Goal: Task Accomplishment & Management: Manage account settings

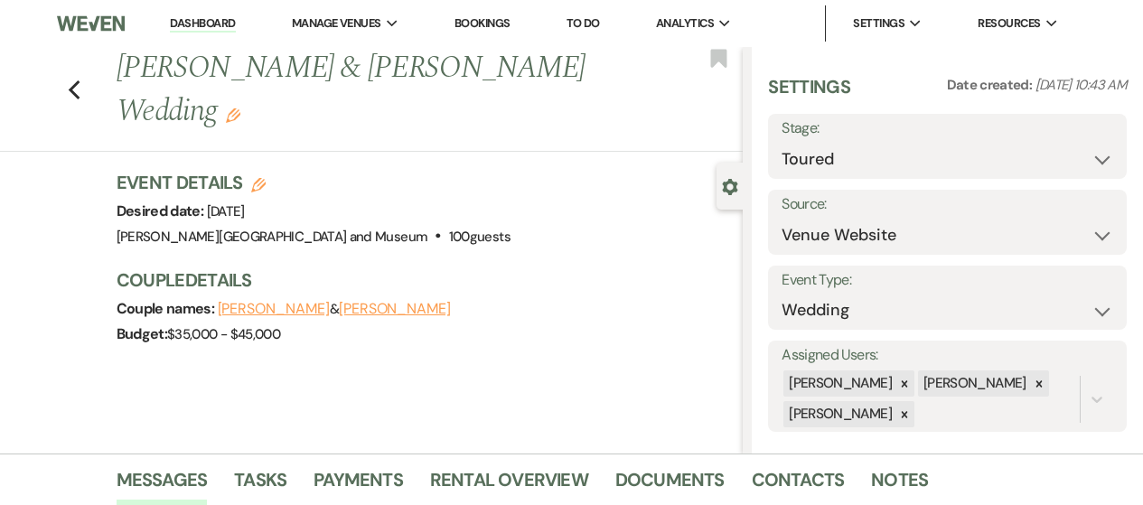
select select "5"
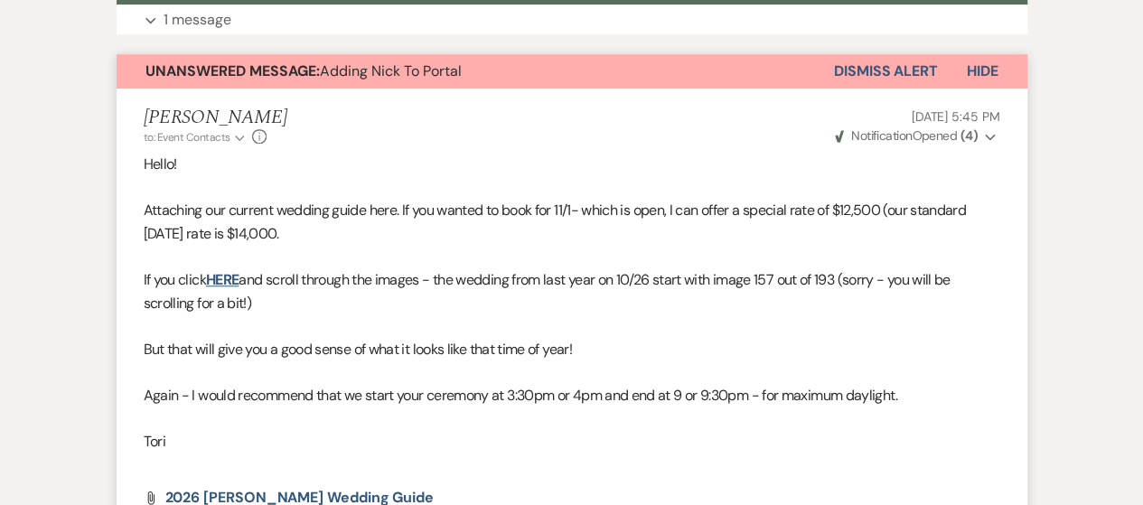
scroll to position [644, 0]
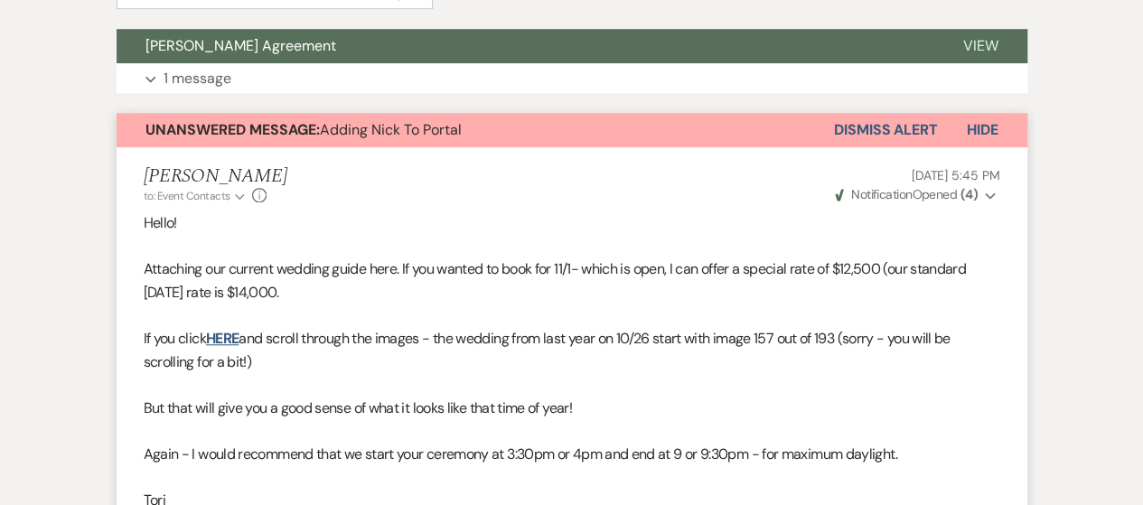
click at [899, 131] on button "Dismiss Alert" at bounding box center [886, 130] width 104 height 34
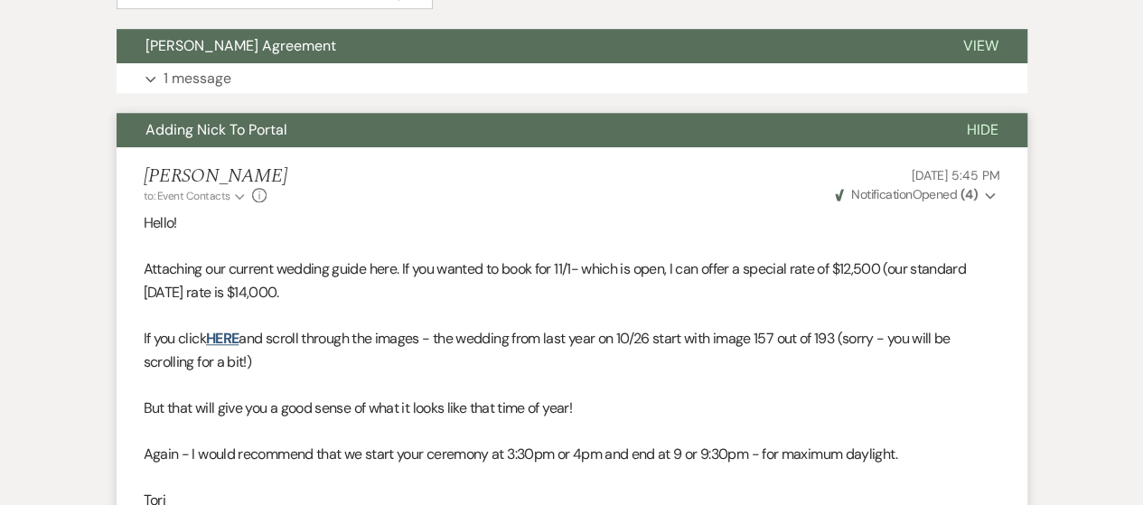
scroll to position [0, 0]
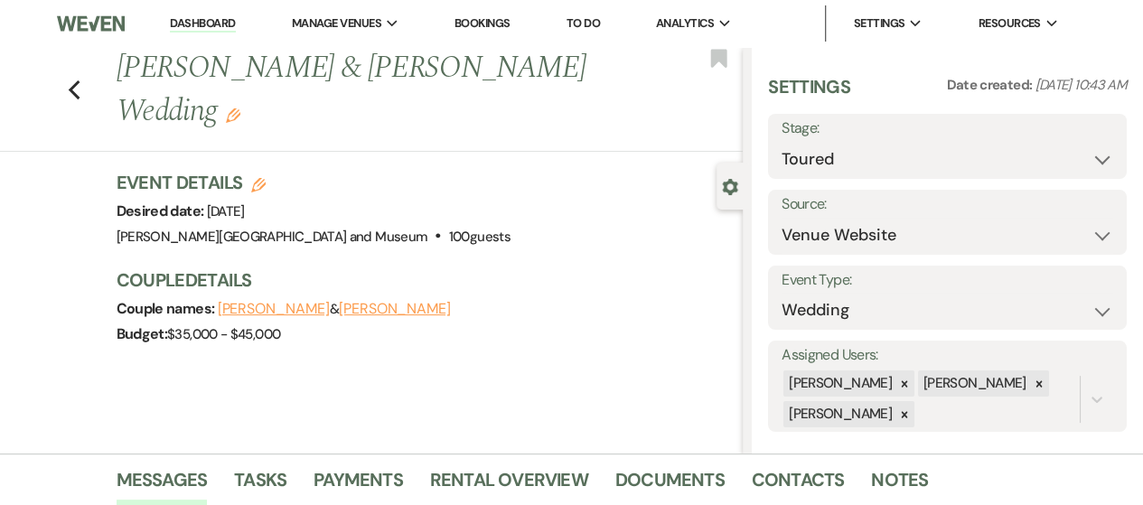
click at [202, 24] on link "Dashboard" at bounding box center [202, 23] width 65 height 17
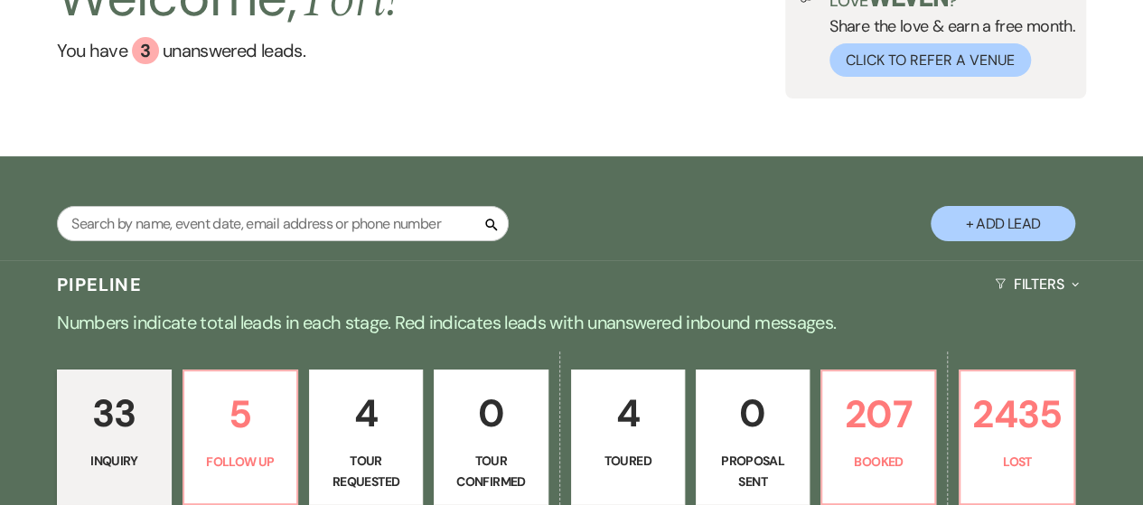
scroll to position [271, 0]
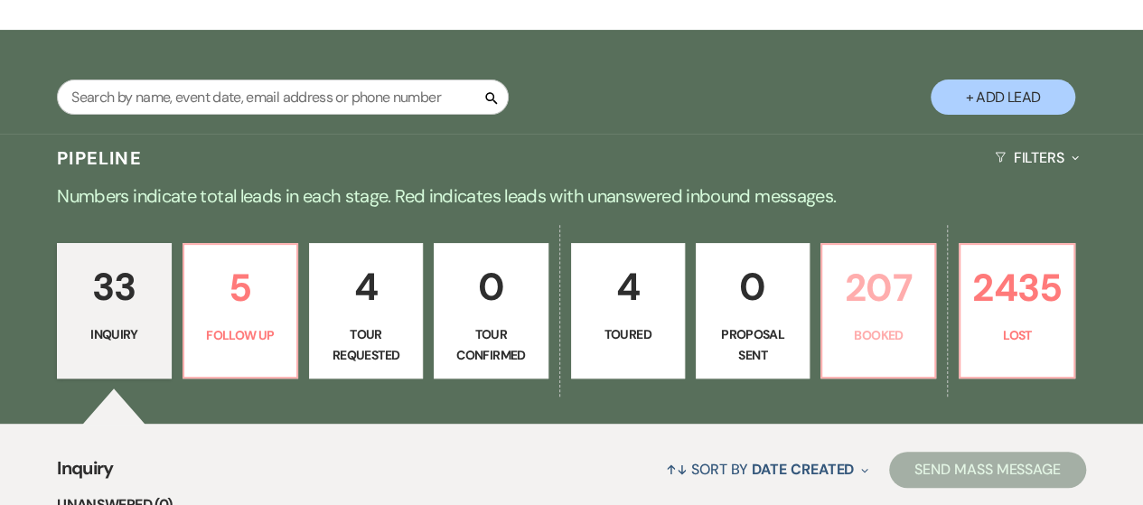
click at [884, 305] on p "207" at bounding box center [878, 288] width 90 height 61
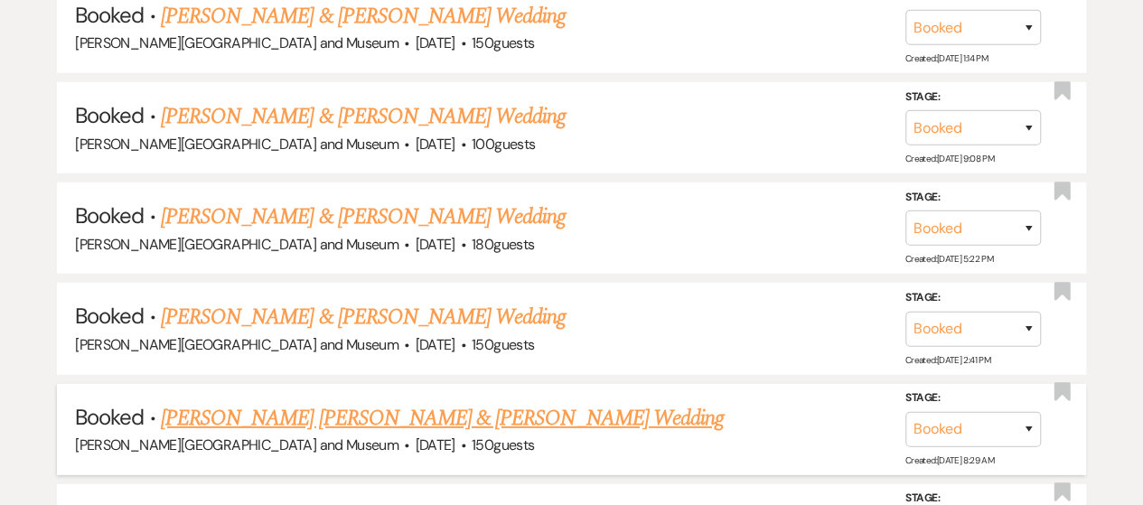
scroll to position [2490, 0]
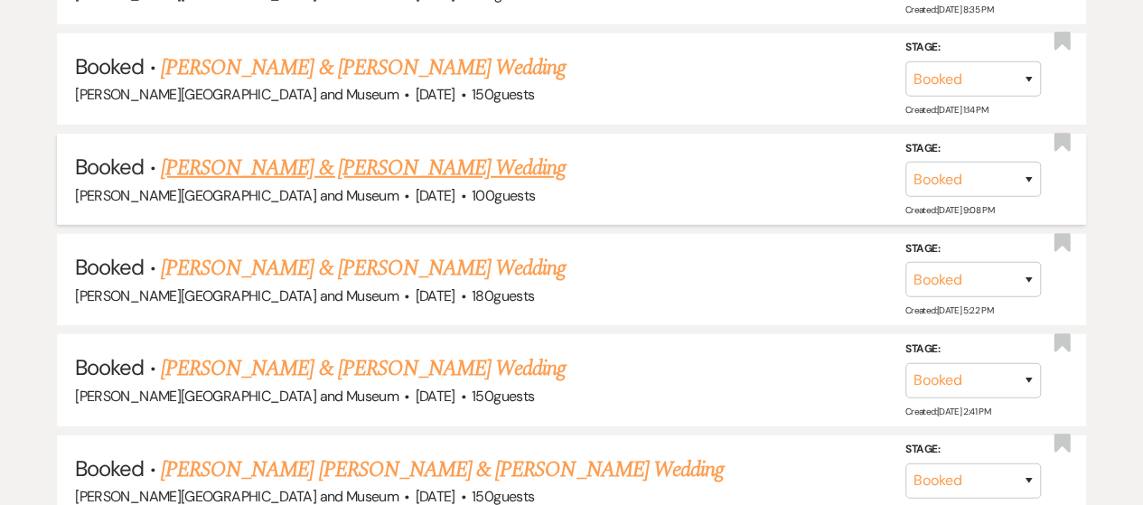
click at [354, 152] on link "[PERSON_NAME] & [PERSON_NAME] Wedding" at bounding box center [363, 168] width 405 height 33
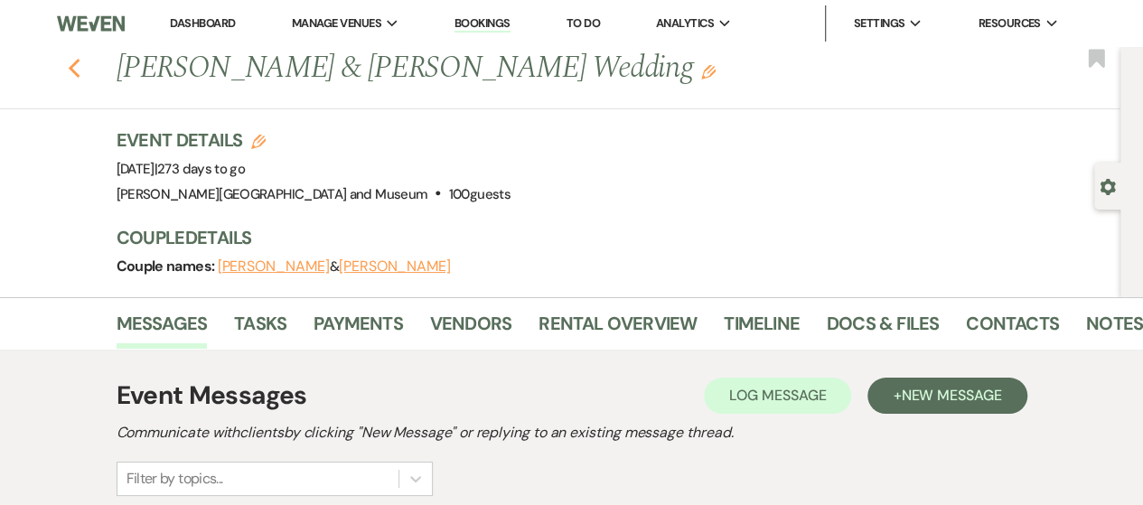
click at [81, 68] on icon "Previous" at bounding box center [75, 69] width 14 height 22
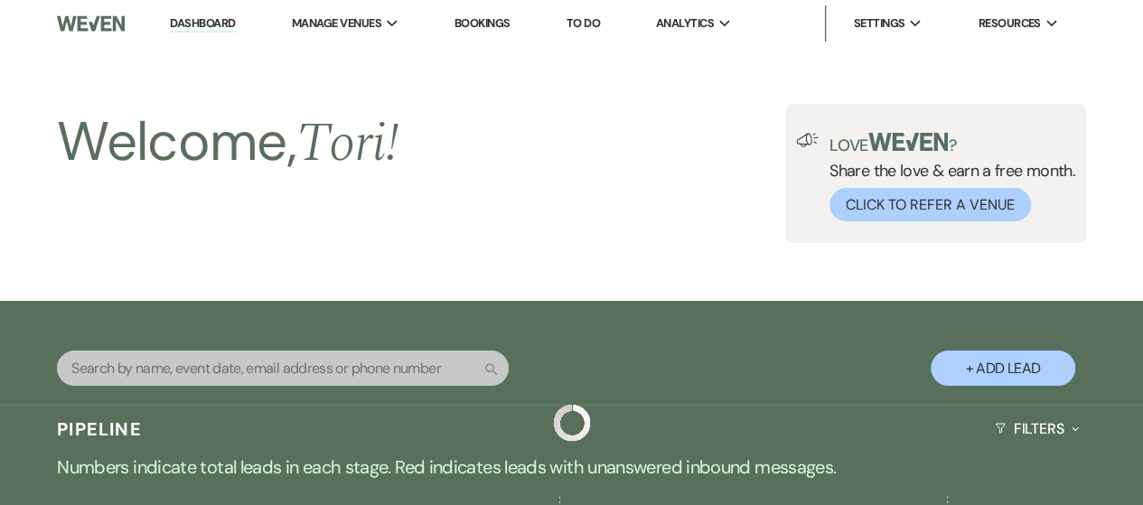
scroll to position [2490, 0]
